Goal: Task Accomplishment & Management: Use online tool/utility

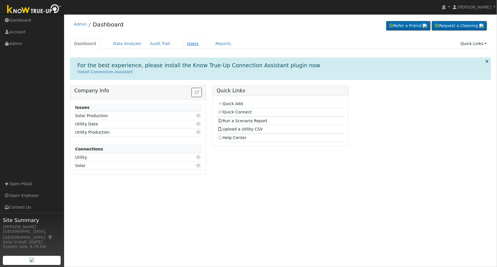
click at [183, 41] on link "Users" at bounding box center [193, 43] width 20 height 11
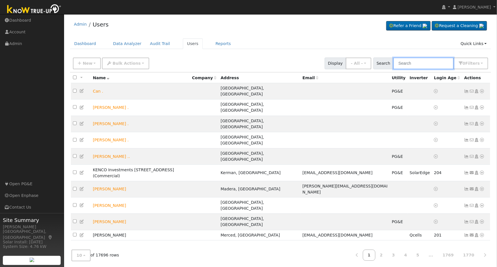
click at [408, 61] on input "text" at bounding box center [424, 64] width 60 height 12
paste input "[PERSON_NAME]"
type input "[PERSON_NAME]"
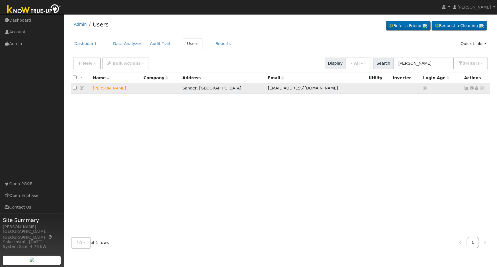
click at [484, 88] on icon at bounding box center [482, 88] width 5 height 4
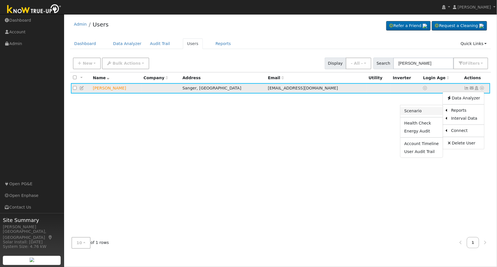
click at [431, 111] on link "Scenario" at bounding box center [422, 111] width 42 height 8
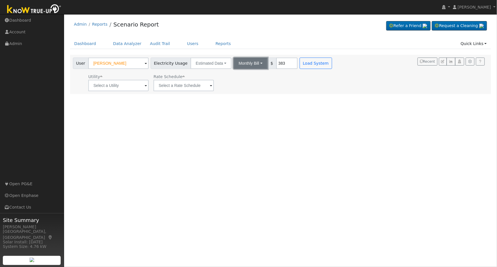
click at [254, 64] on button "Monthly Bill" at bounding box center [251, 63] width 34 height 11
click at [242, 77] on link "Annual Consumption" at bounding box center [243, 76] width 50 height 8
type input "8758"
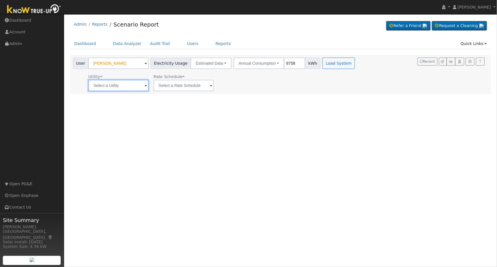
click at [140, 87] on input "text" at bounding box center [118, 85] width 60 height 11
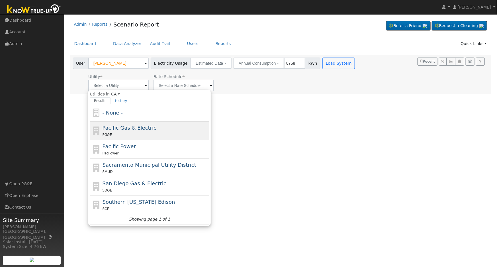
click at [154, 128] on div "Pacific Gas & Electric PG&E" at bounding box center [156, 131] width 106 height 14
type input "Pacific Gas & Electric"
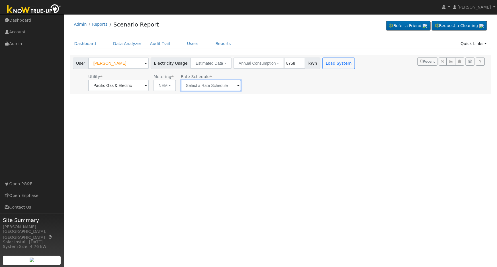
click at [149, 87] on input "text" at bounding box center [118, 85] width 60 height 11
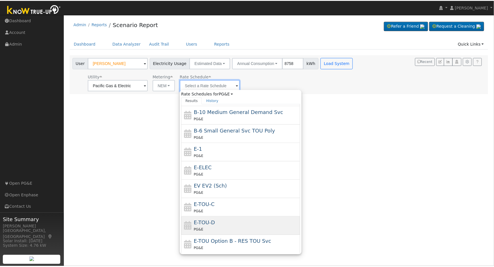
scroll to position [62, 0]
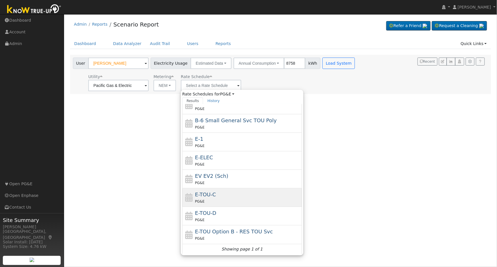
click at [227, 202] on div "PG&E" at bounding box center [248, 201] width 106 height 6
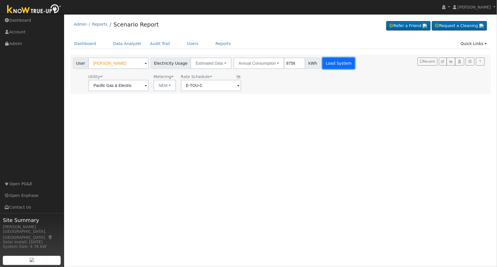
click at [333, 64] on button "Load System" at bounding box center [339, 63] width 32 height 11
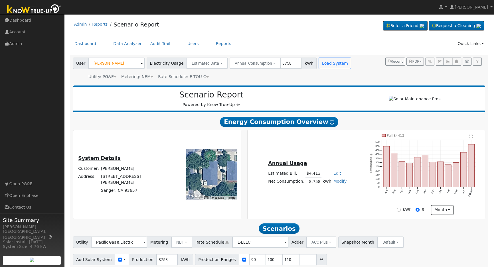
click at [206, 76] on icon at bounding box center [207, 77] width 3 height 4
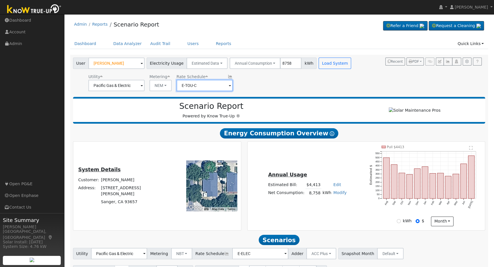
click at [144, 85] on input "E-TOU-C" at bounding box center [116, 85] width 56 height 11
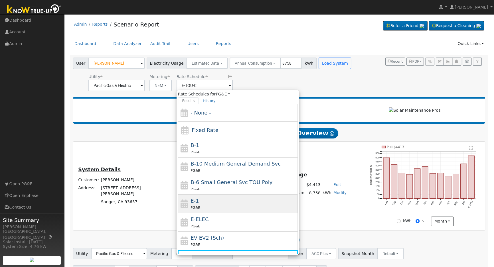
click at [210, 201] on div "E-1 PG&E" at bounding box center [243, 204] width 106 height 14
type input "E-1"
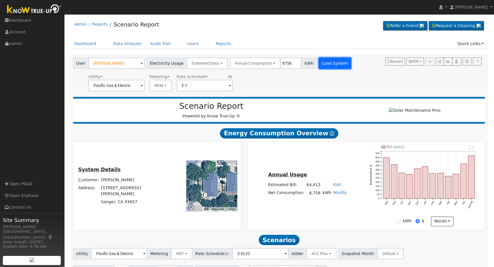
click at [330, 64] on button "Load System" at bounding box center [334, 63] width 32 height 11
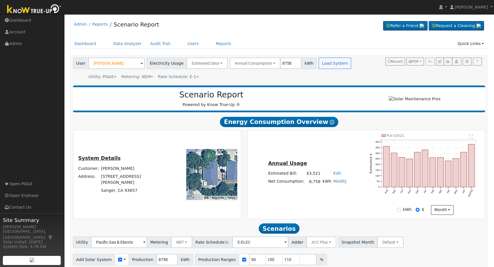
click at [333, 173] on link "Edit" at bounding box center [337, 173] width 8 height 5
type input "3779"
click at [341, 151] on div "Annual Usage Estimated Bill: $3,779 Edit Estimated Bill $ 3779 Annual Net Consu…" at bounding box center [365, 174] width 235 height 81
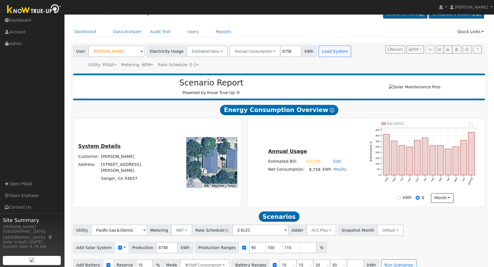
scroll to position [23, 0]
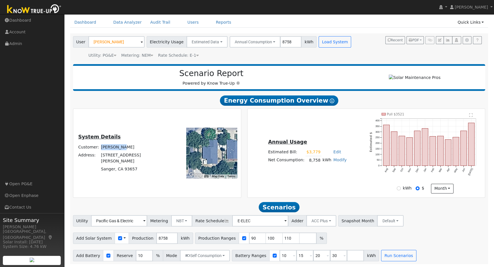
drag, startPoint x: 137, startPoint y: 149, endPoint x: 115, endPoint y: 151, distance: 22.3
click at [115, 151] on td "[PERSON_NAME]" at bounding box center [134, 147] width 68 height 8
copy td "[PERSON_NAME]"
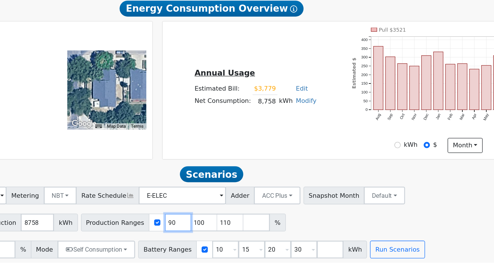
click at [249, 238] on input "90" at bounding box center [257, 238] width 17 height 11
type input "100"
type input "110"
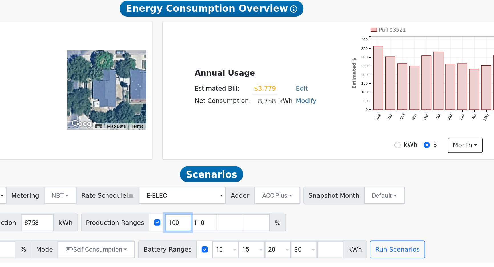
click at [249, 238] on input "100" at bounding box center [257, 238] width 17 height 11
click at [249, 238] on input "10" at bounding box center [257, 238] width 17 height 11
type input "110"
click at [249, 238] on input "110" at bounding box center [257, 238] width 17 height 11
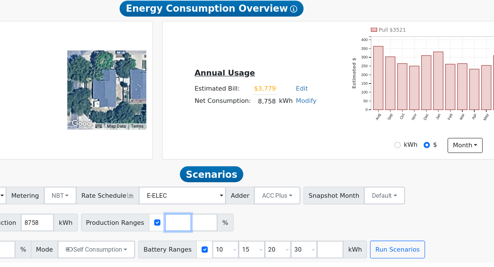
click at [249, 238] on input "number" at bounding box center [257, 238] width 17 height 11
type input "115"
click at [289, 180] on div "Annual Usage Estimated Bill: $3,779 Edit Estimated Bill $ 3779 Annual Net Consu…" at bounding box center [365, 153] width 235 height 81
click at [279, 254] on input "10" at bounding box center [287, 255] width 17 height 11
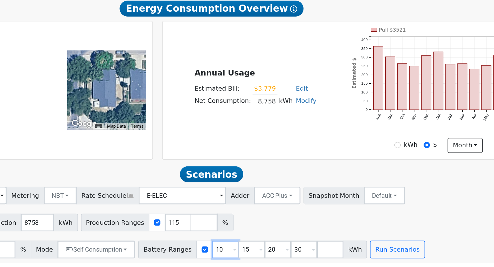
click at [279, 254] on input "10" at bounding box center [287, 255] width 17 height 11
type input "15"
type input "20"
type input "30"
click at [279, 254] on input "15" at bounding box center [287, 255] width 17 height 11
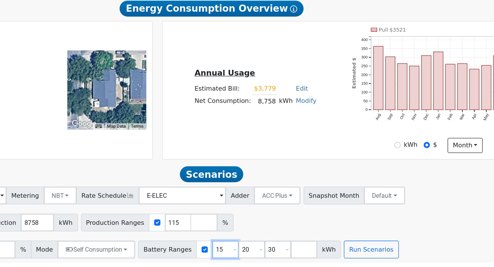
type input "20"
type input "30"
click at [279, 254] on input "20" at bounding box center [287, 255] width 17 height 11
type input "30"
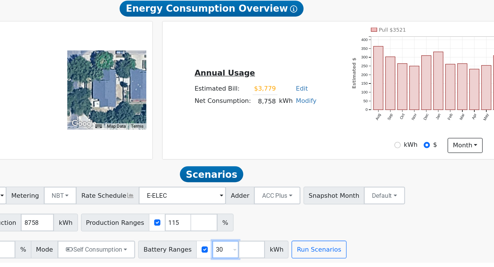
click at [279, 254] on input "30" at bounding box center [287, 255] width 17 height 11
type input "3"
click at [279, 254] on input "3" at bounding box center [287, 255] width 17 height 11
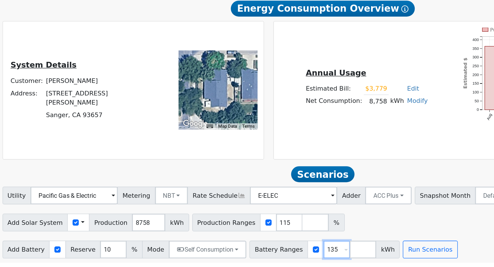
type input "135"
click at [136, 252] on input "10" at bounding box center [144, 255] width 17 height 11
type input "20"
click at [279, 253] on input "135" at bounding box center [287, 255] width 17 height 11
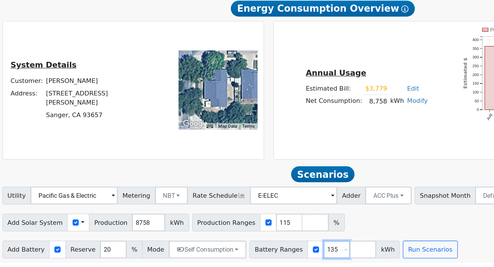
click at [279, 253] on input "135" at bounding box center [287, 255] width 17 height 11
type input "13.5"
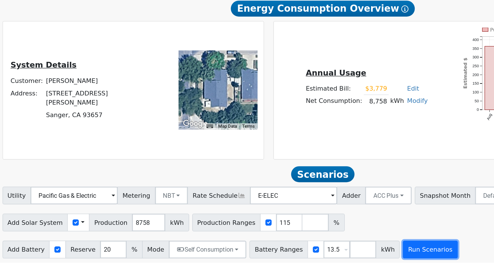
click at [337, 253] on button "Run Scenarios" at bounding box center [347, 255] width 35 height 11
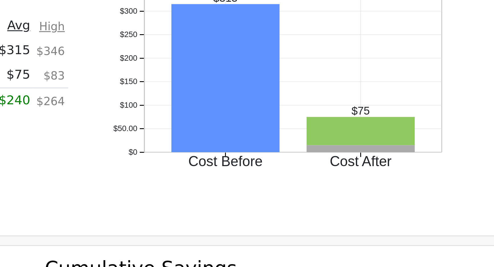
scroll to position [327, 0]
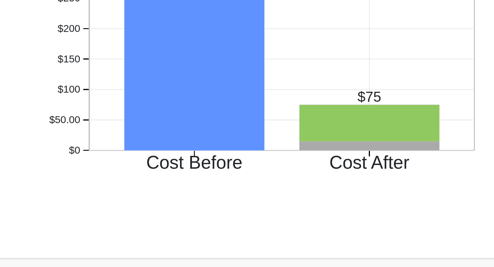
click at [312, 192] on icon "Cost Before Cost After $0 $50.00 $100 $150 $200 $250 $300 onclick="" onclick=""…" at bounding box center [368, 165] width 114 height 70
